Goal: Task Accomplishment & Management: Use online tool/utility

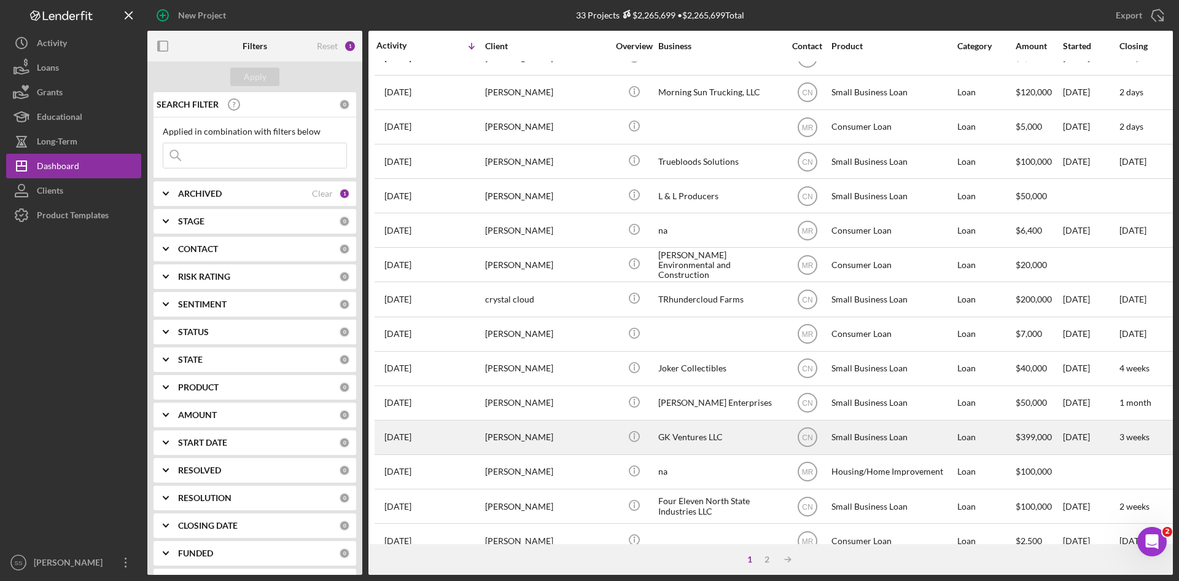
scroll to position [164, 0]
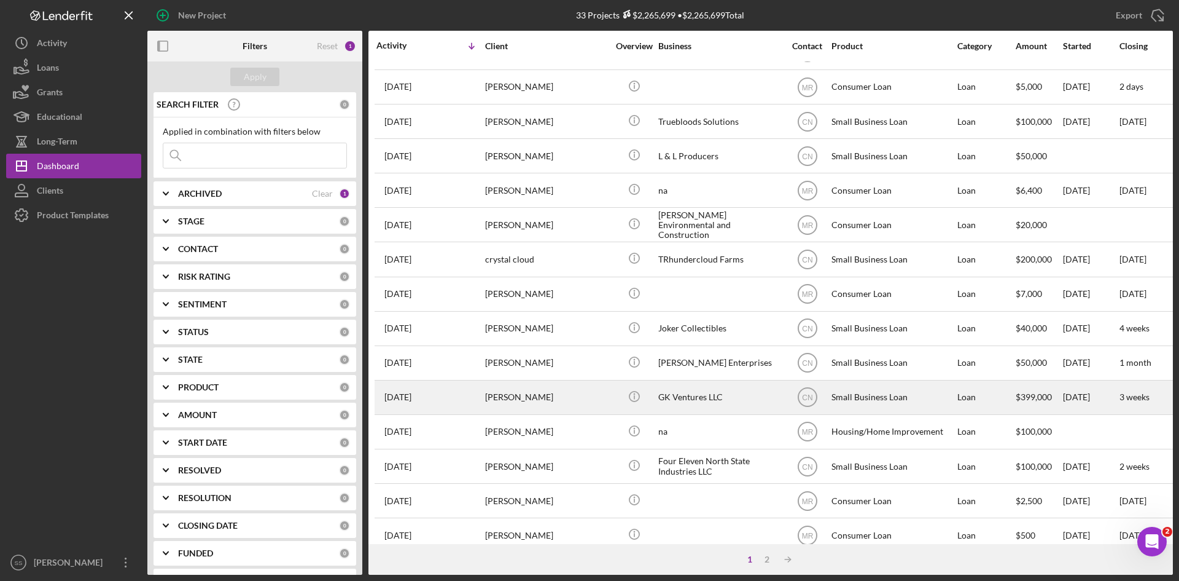
click at [531, 401] on div "[PERSON_NAME]" at bounding box center [546, 397] width 123 height 33
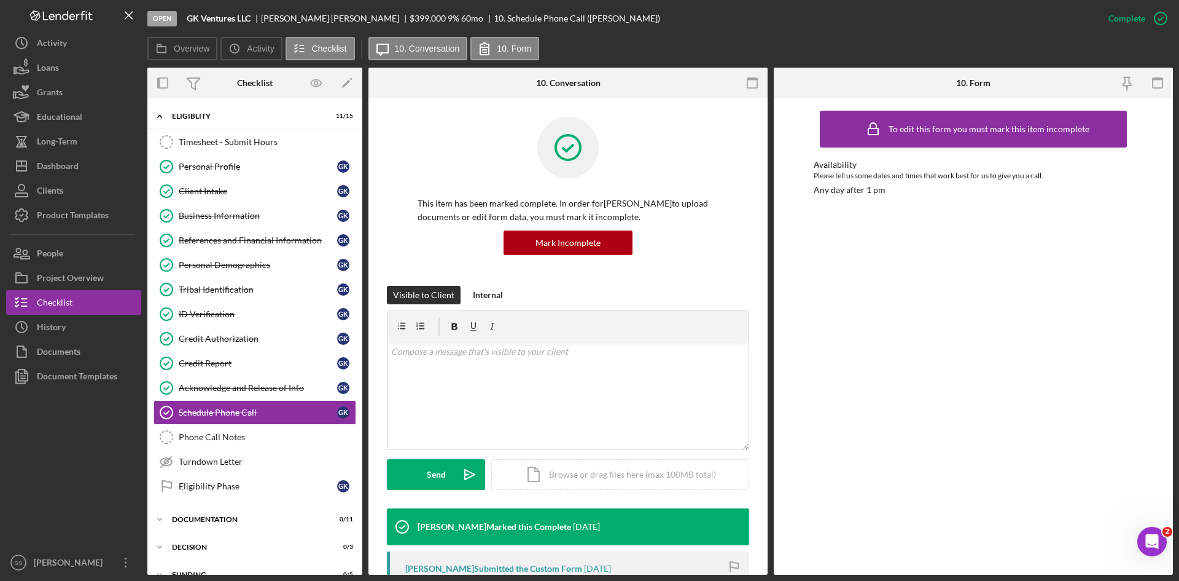
scroll to position [47, 0]
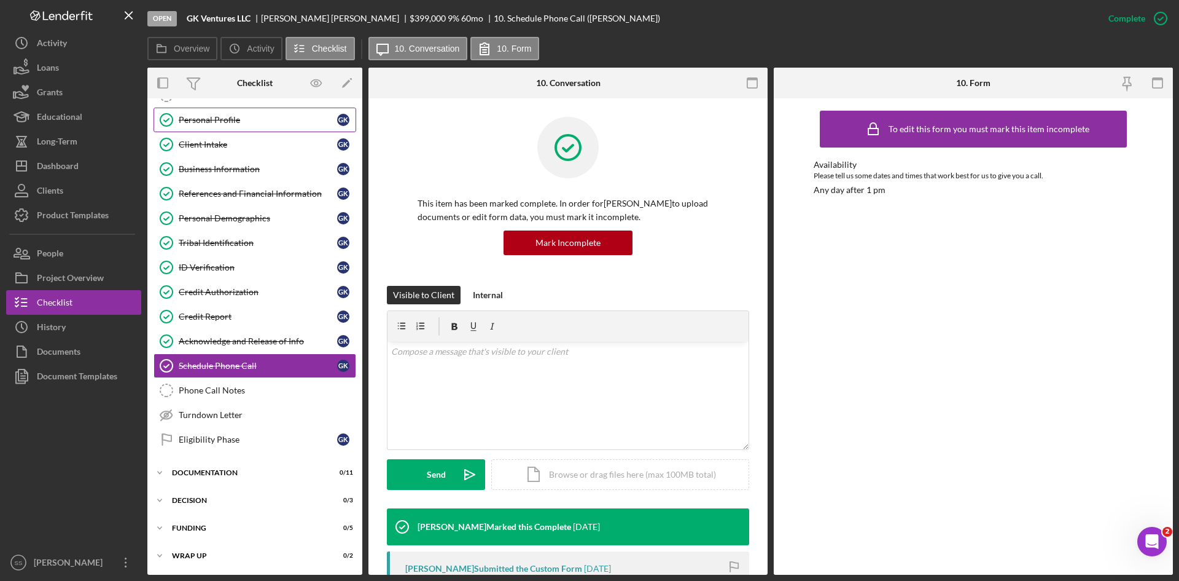
click at [168, 119] on icon "Personal Profile" at bounding box center [166, 119] width 31 height 31
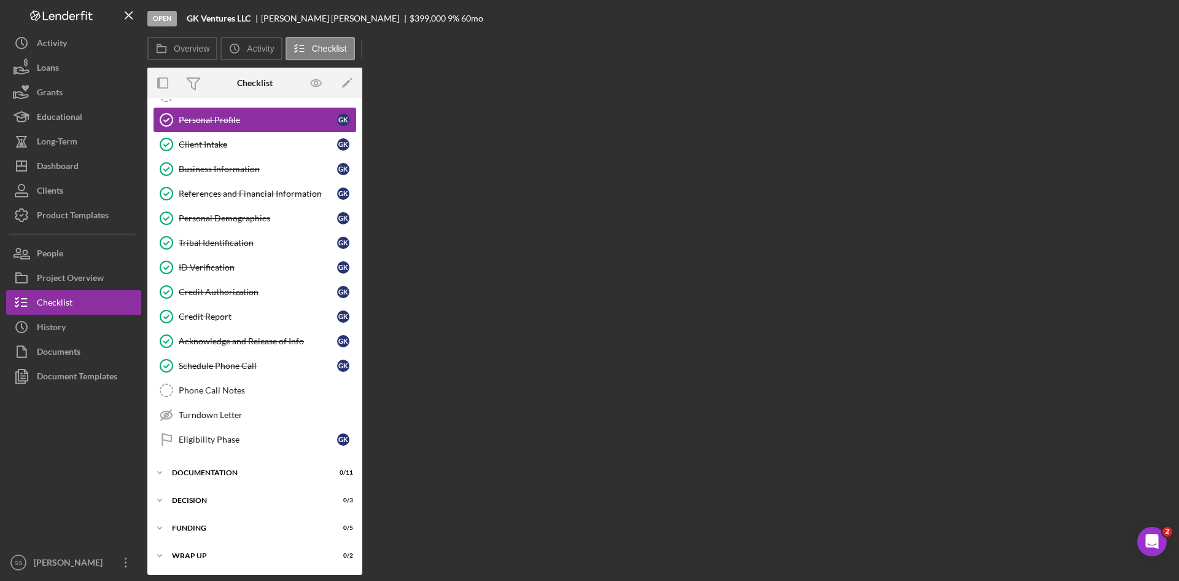
scroll to position [47, 0]
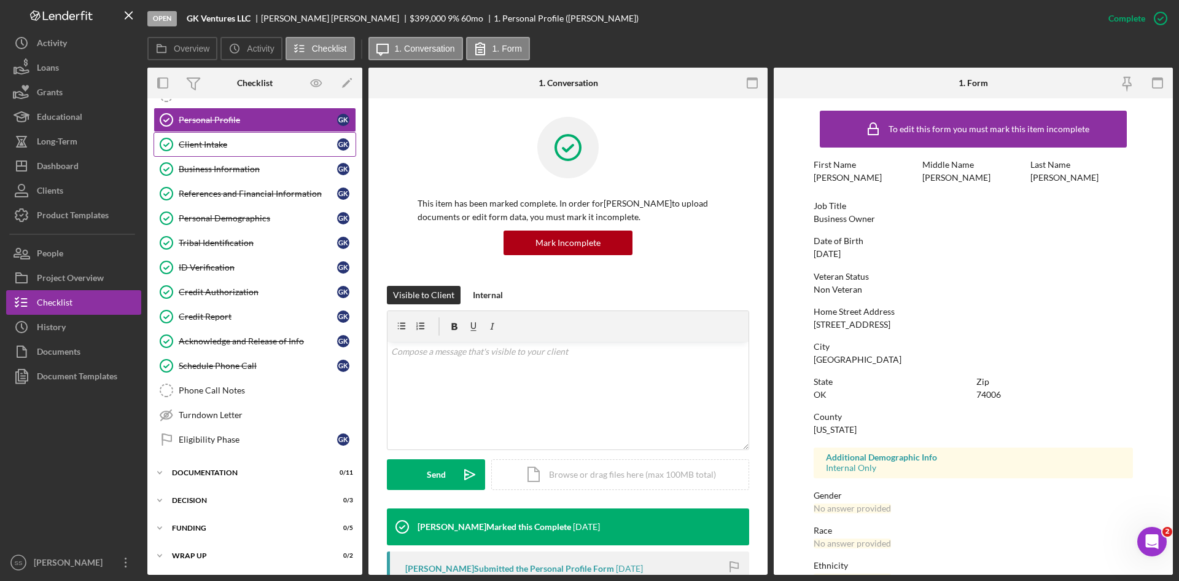
click at [203, 149] on div "Client Intake" at bounding box center [258, 144] width 158 height 10
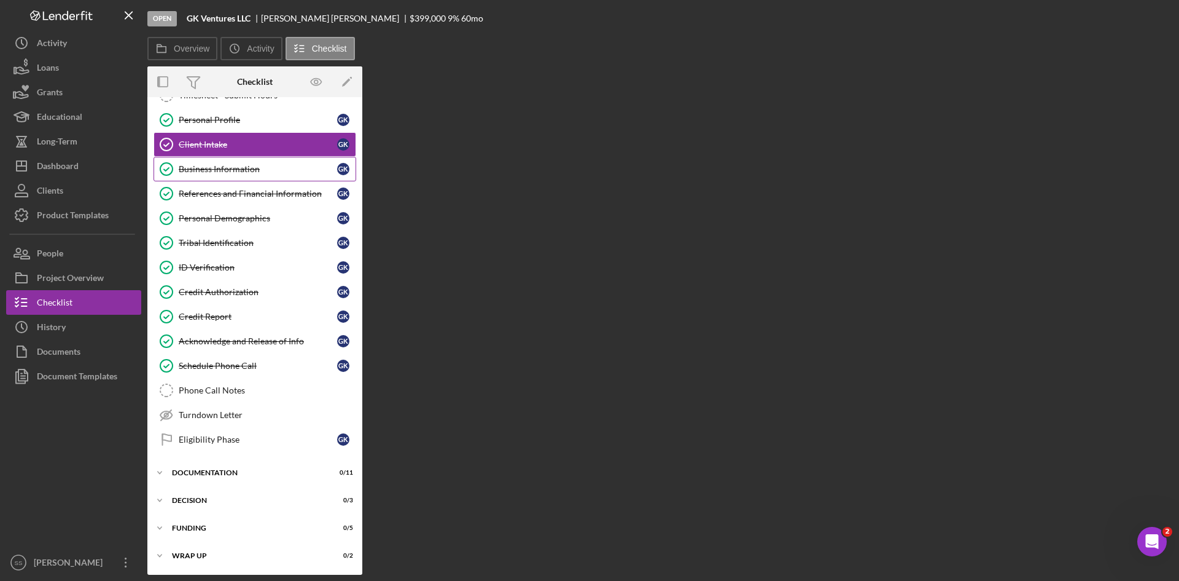
scroll to position [47, 0]
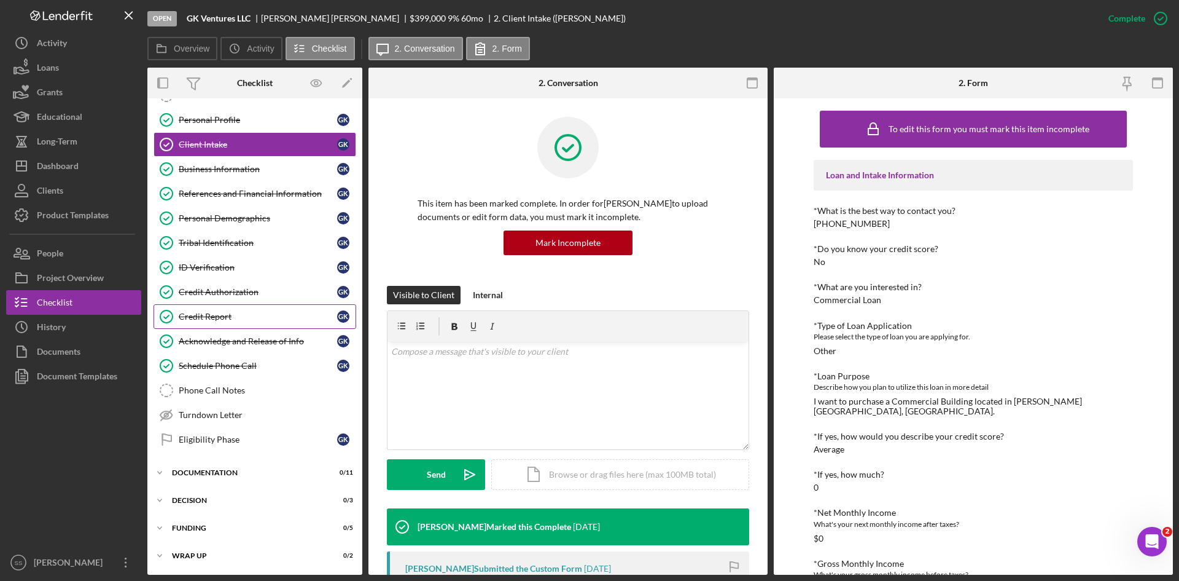
click at [222, 318] on div "Credit Report" at bounding box center [258, 316] width 158 height 10
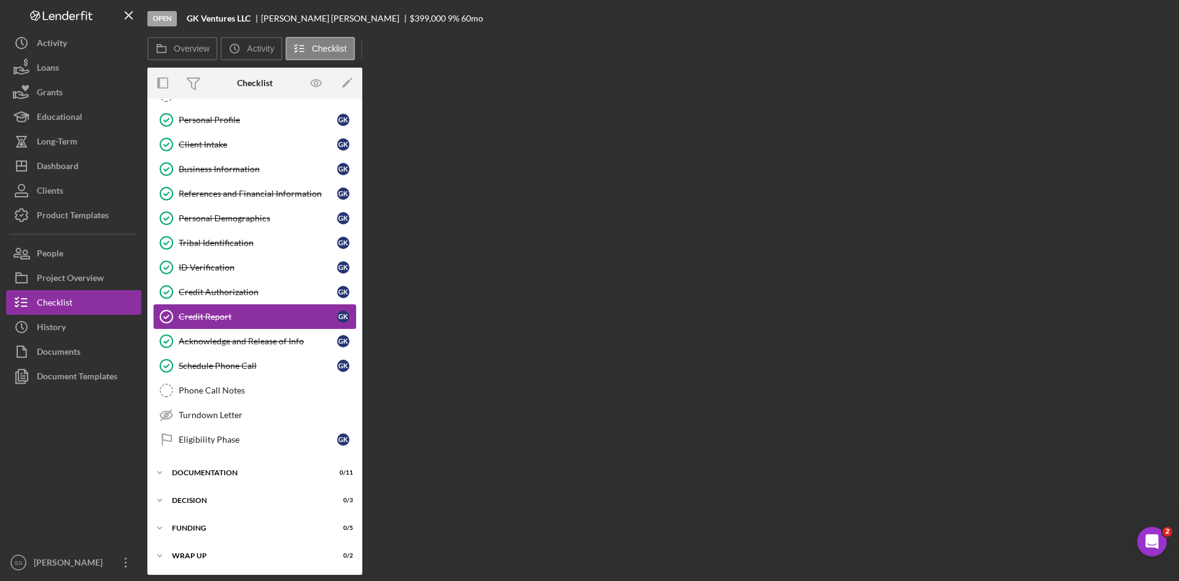
scroll to position [47, 0]
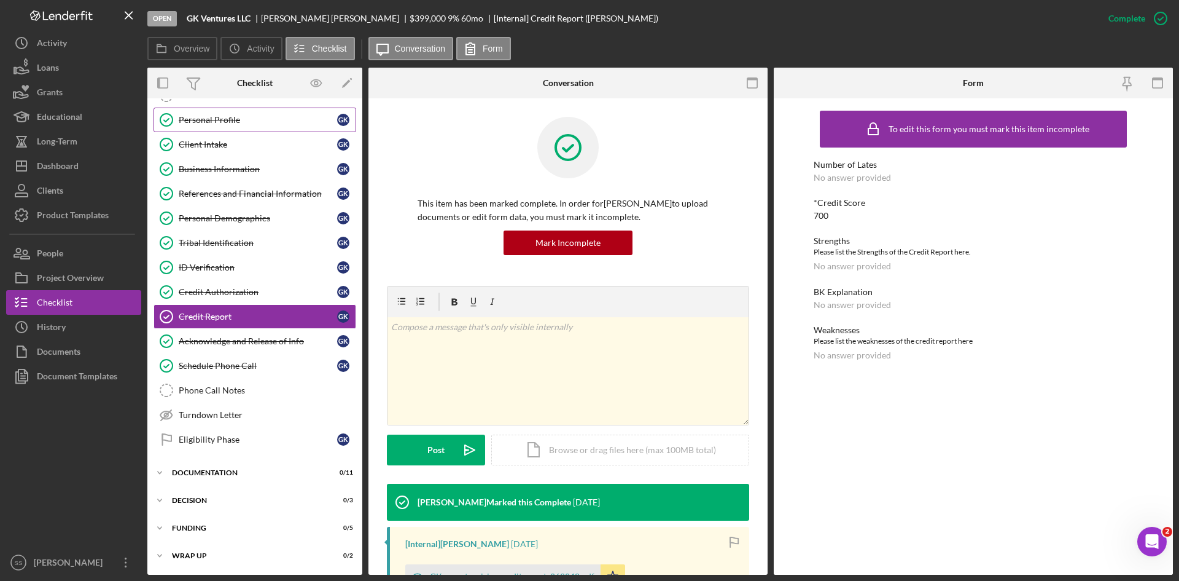
click at [198, 123] on div "Personal Profile" at bounding box center [258, 120] width 158 height 10
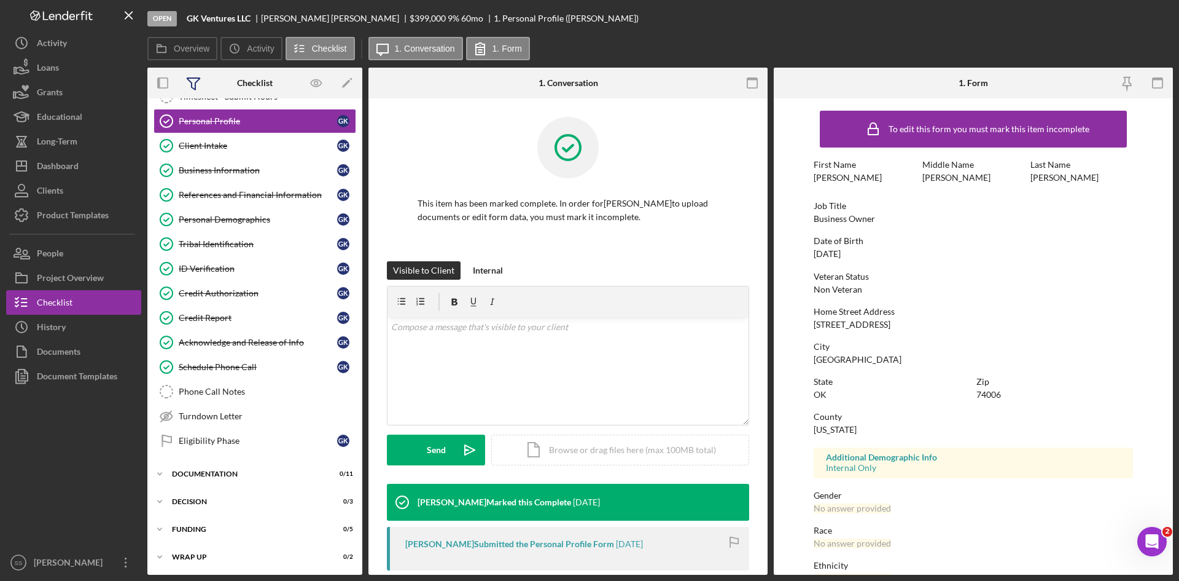
scroll to position [47, 0]
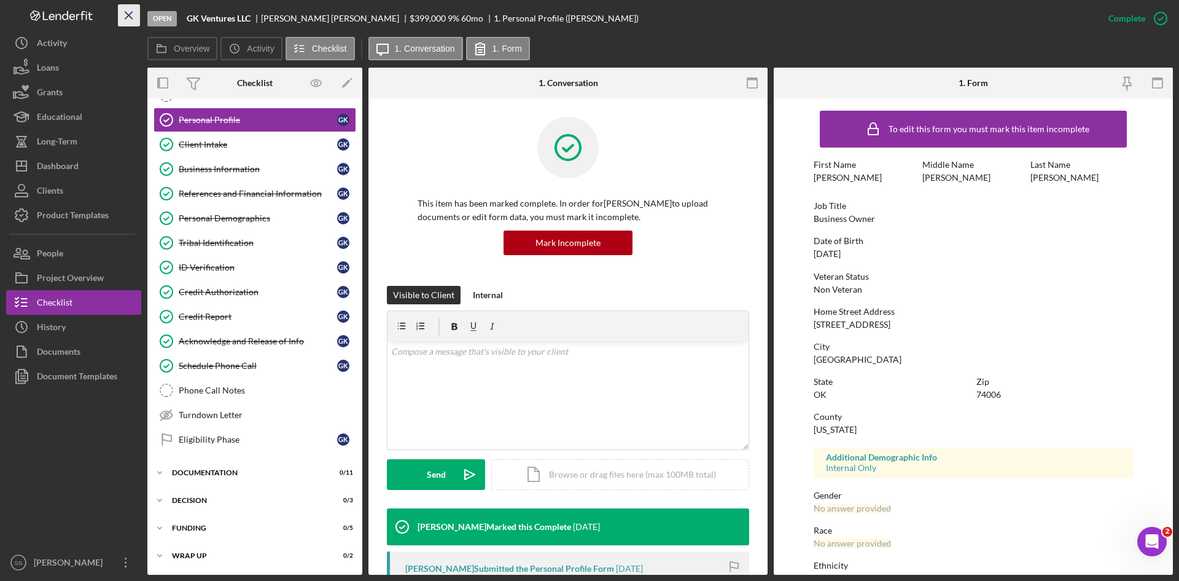
click at [129, 17] on icon "Icon/Menu Close" at bounding box center [129, 16] width 28 height 28
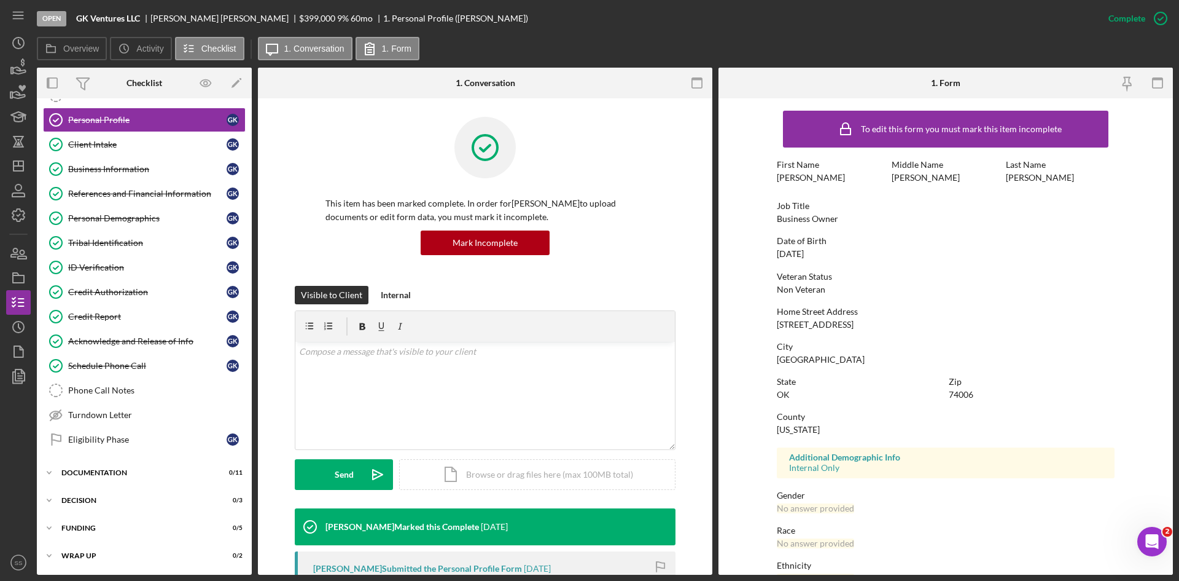
click at [49, 17] on div "Open" at bounding box center [51, 18] width 29 height 15
click at [23, 18] on line "button" at bounding box center [18, 18] width 10 height 0
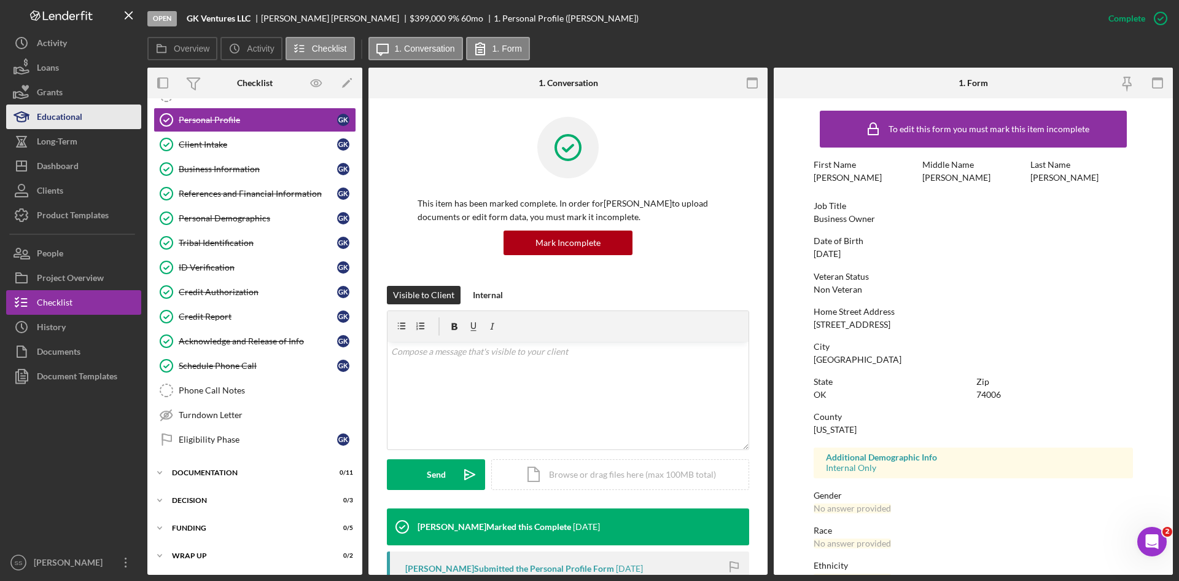
click at [66, 123] on div "Educational" at bounding box center [59, 118] width 45 height 28
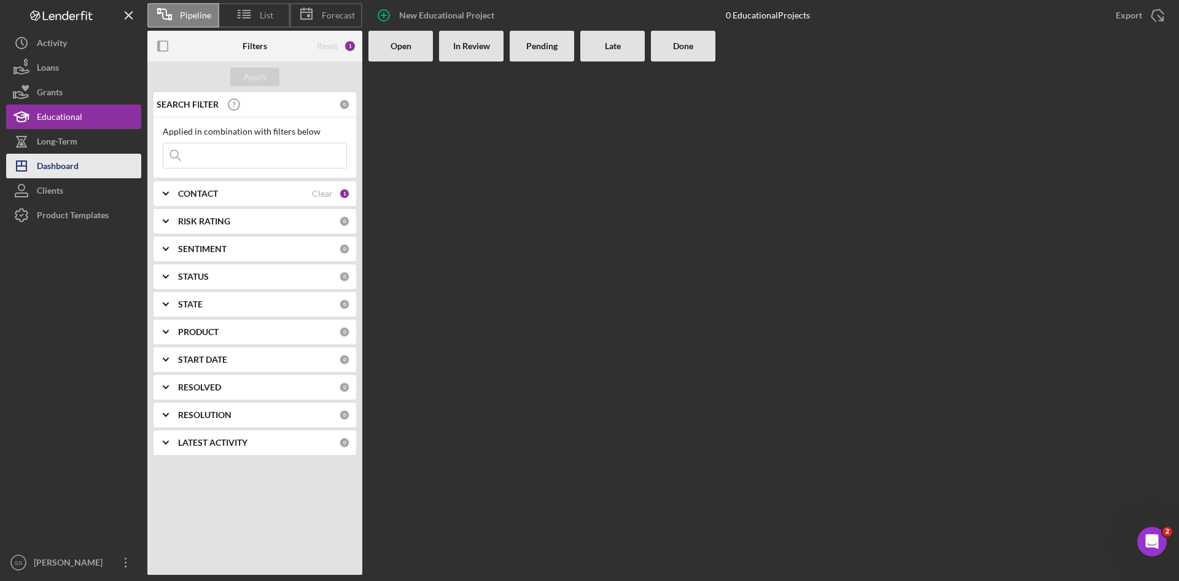
click at [57, 166] on div "Dashboard" at bounding box center [58, 168] width 42 height 28
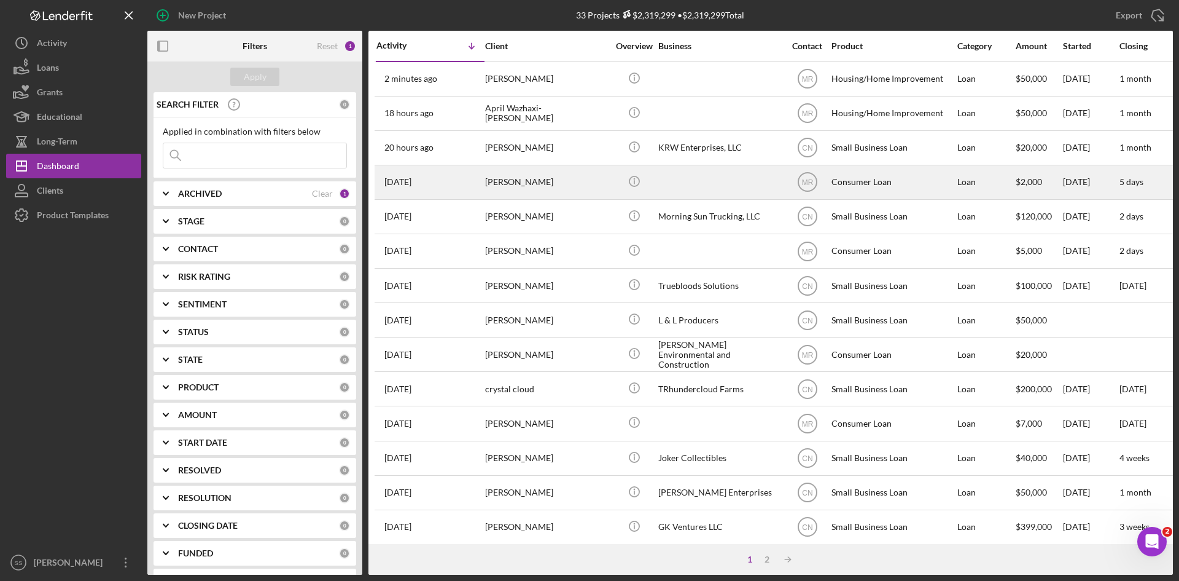
click at [506, 186] on div "[PERSON_NAME]" at bounding box center [546, 182] width 123 height 33
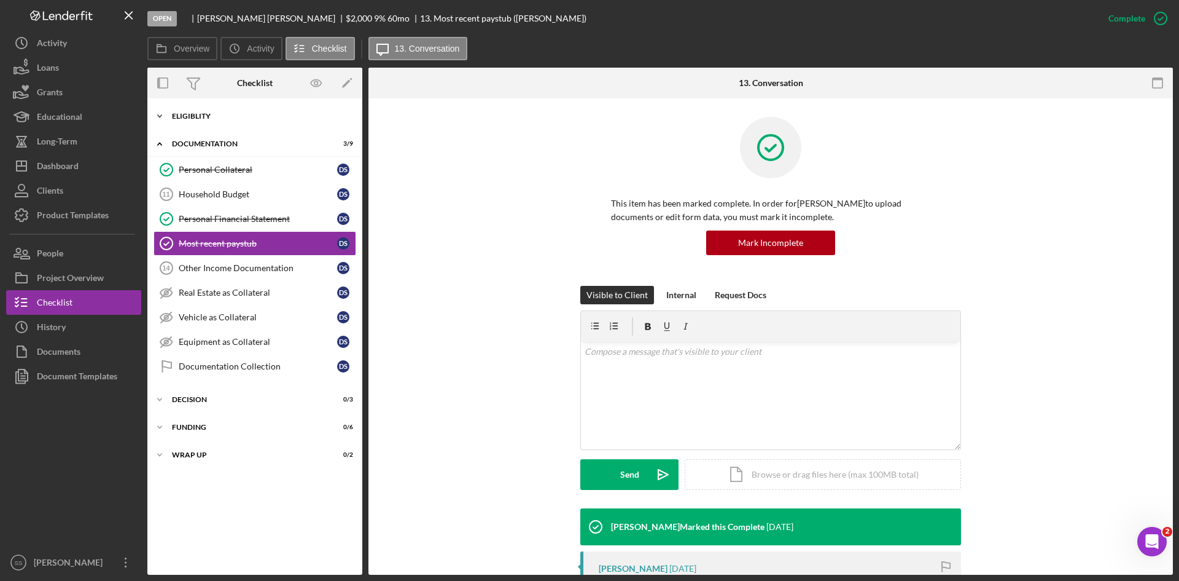
click at [164, 114] on icon "Icon/Expander" at bounding box center [159, 116] width 25 height 25
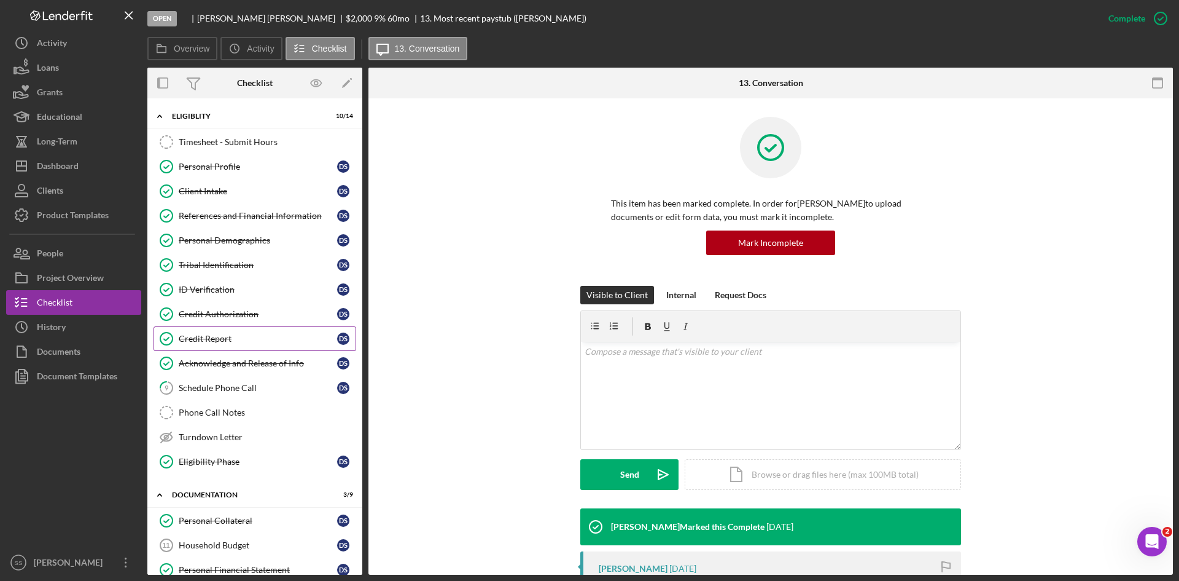
click at [221, 338] on div "Credit Report" at bounding box center [258, 339] width 158 height 10
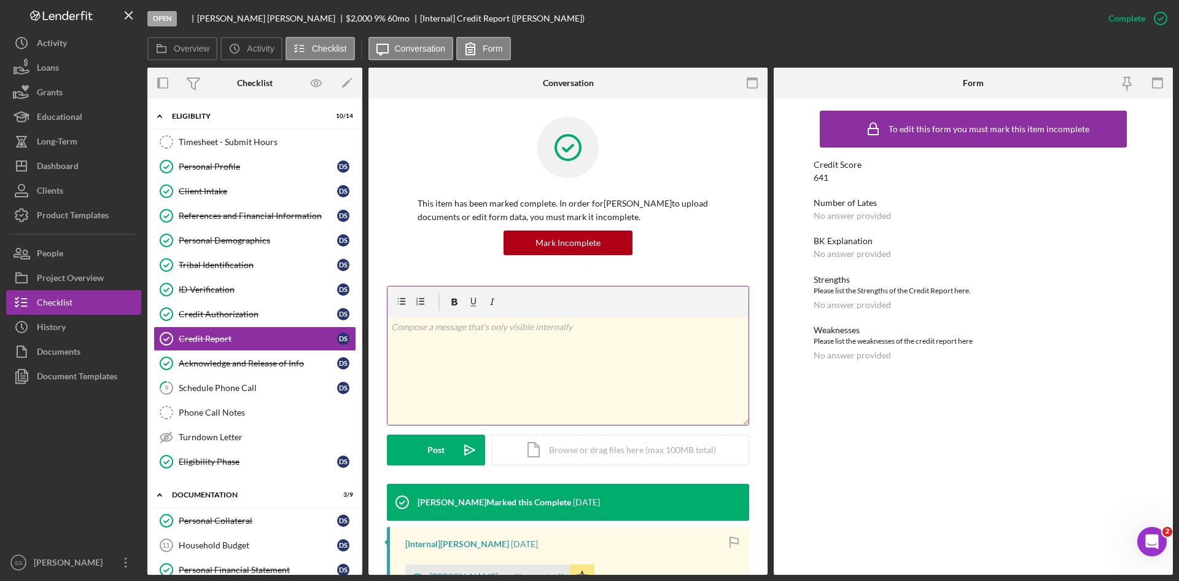
scroll to position [164, 0]
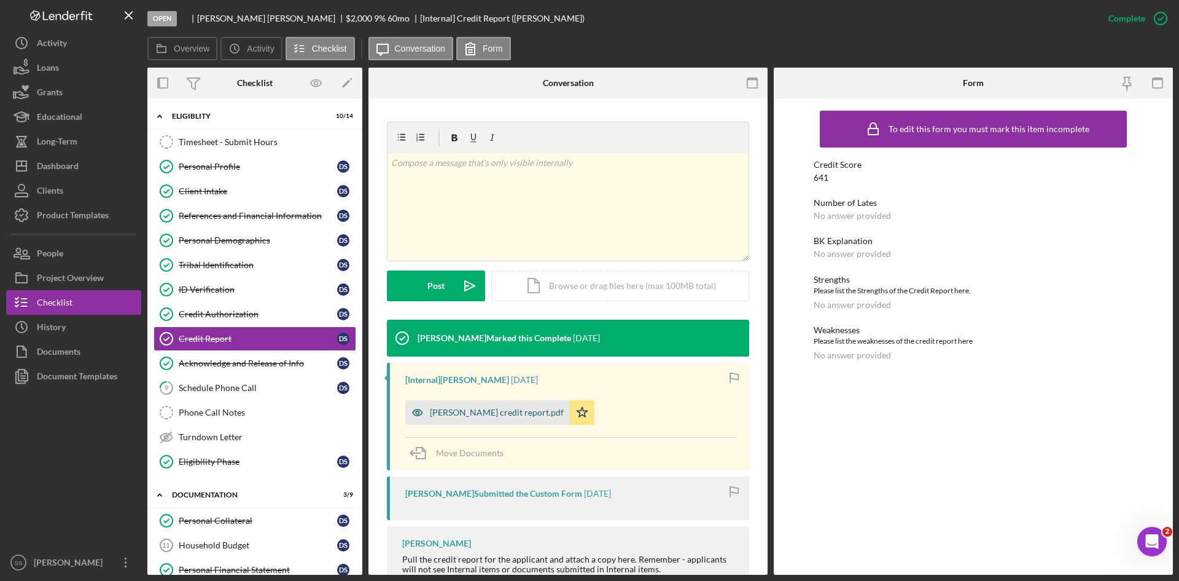
click at [505, 407] on div "[PERSON_NAME] credit report.pdf" at bounding box center [497, 412] width 134 height 10
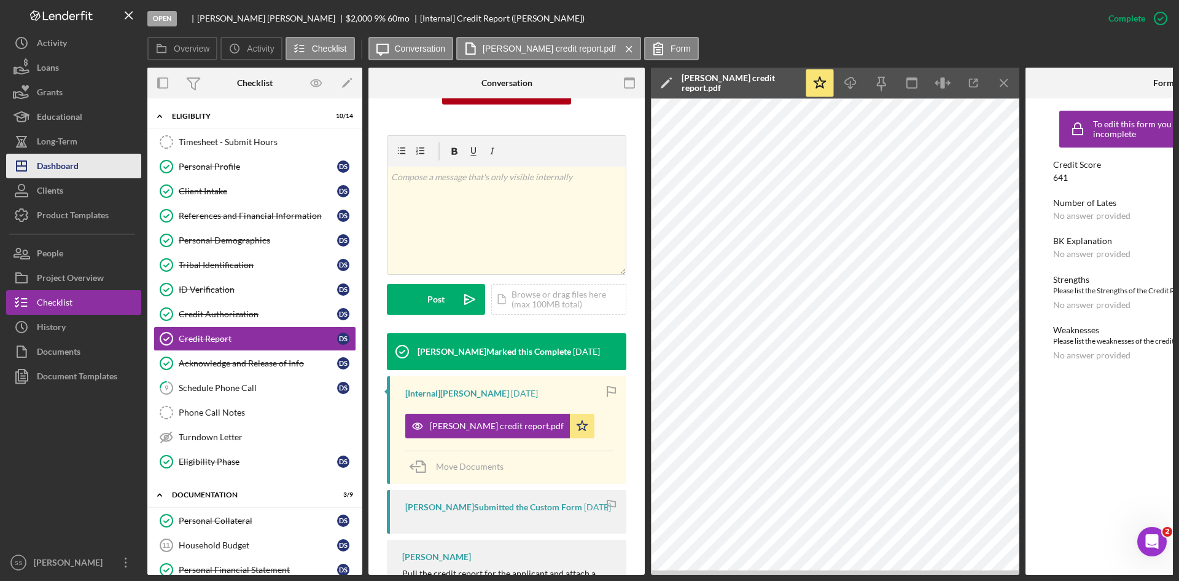
click at [76, 165] on div "Dashboard" at bounding box center [58, 168] width 42 height 28
